Goal: Information Seeking & Learning: Learn about a topic

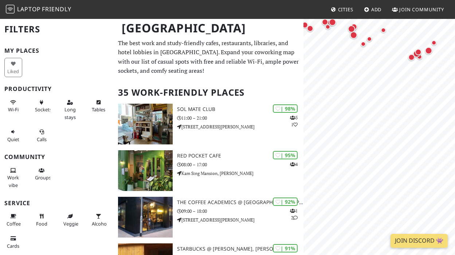
click at [454, 3] on html "Laptop Friendly Cities Add Join Community [GEOGRAPHIC_DATA] Filters My Places L…" at bounding box center [227, 127] width 455 height 255
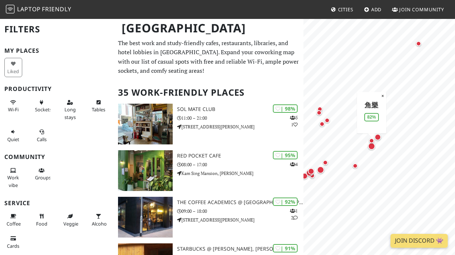
click at [370, 147] on div "Map marker" at bounding box center [371, 146] width 7 height 7
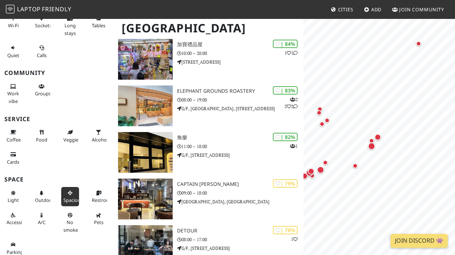
scroll to position [345, 0]
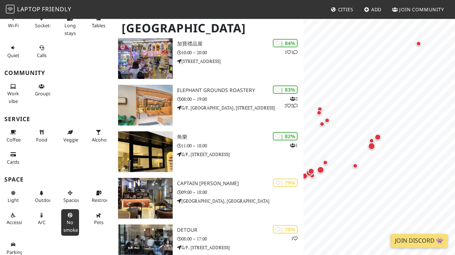
click at [71, 214] on button "No smoke" at bounding box center [70, 222] width 18 height 27
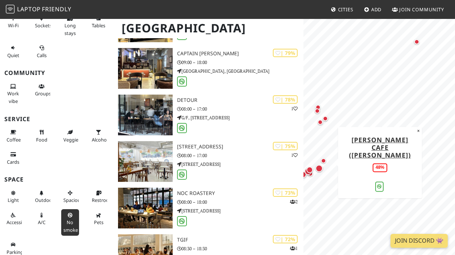
scroll to position [475, 0]
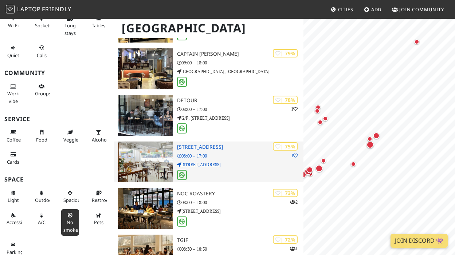
click at [151, 159] on img at bounding box center [145, 162] width 54 height 41
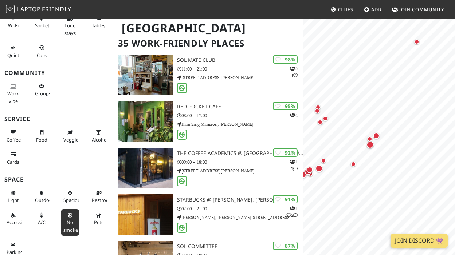
scroll to position [47, 0]
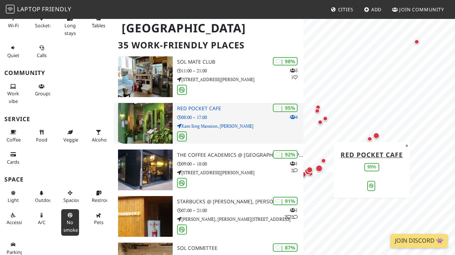
click at [204, 106] on h3 "Red Pocket Cafe" at bounding box center [240, 109] width 126 height 6
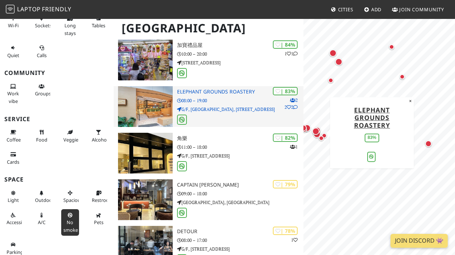
scroll to position [371, 0]
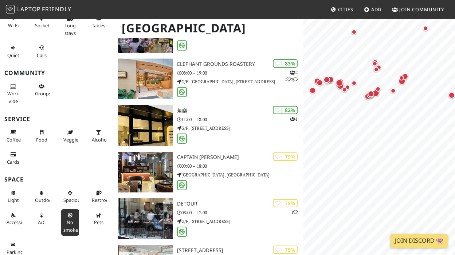
drag, startPoint x: 339, startPoint y: 59, endPoint x: 363, endPoint y: 10, distance: 54.4
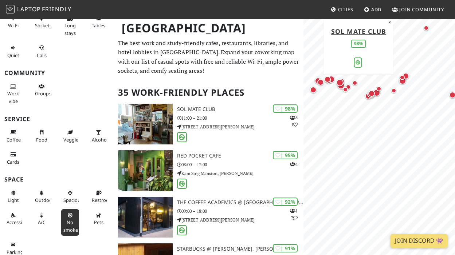
scroll to position [0, 0]
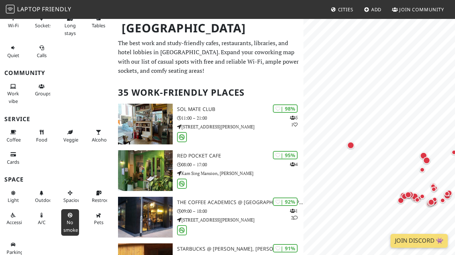
click at [454, 196] on html "Laptop Friendly Cities Add Join Community Hong Kong Filters (1) My Places Liked…" at bounding box center [227, 127] width 455 height 255
click at [350, 146] on div "Map marker" at bounding box center [350, 145] width 7 height 7
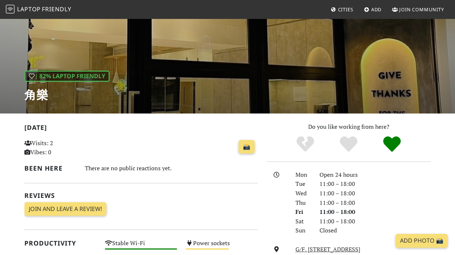
scroll to position [31, 0]
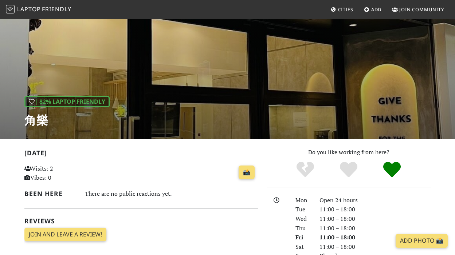
click at [228, 66] on div "| 82% Laptop Friendly 角樂" at bounding box center [227, 63] width 455 height 151
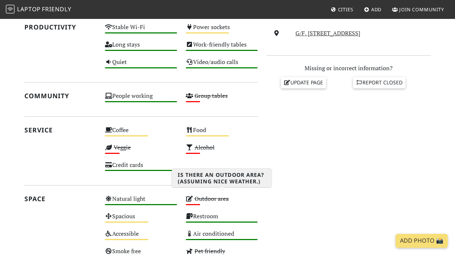
scroll to position [272, 0]
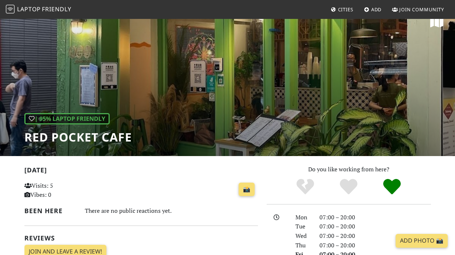
scroll to position [4, 0]
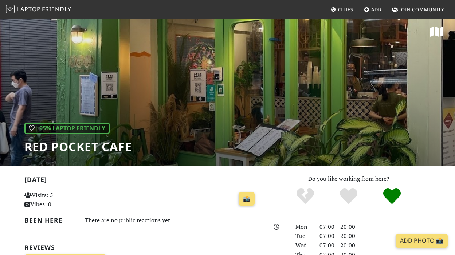
click at [204, 105] on div "| 95% Laptop Friendly Red Pocket Cafe" at bounding box center [227, 89] width 455 height 151
click at [449, 78] on div "| 95% Laptop Friendly Red Pocket Cafe" at bounding box center [227, 89] width 455 height 151
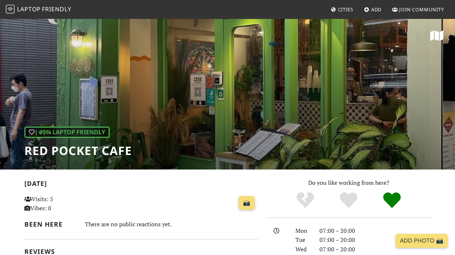
scroll to position [0, 0]
click at [436, 35] on icon at bounding box center [436, 36] width 13 height 12
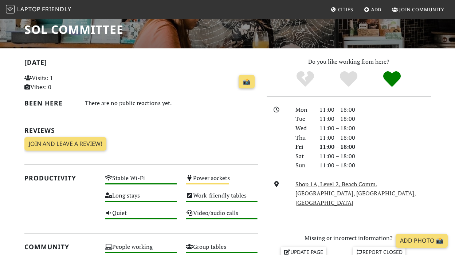
scroll to position [121, 0]
